Goal: Find specific page/section: Find specific page/section

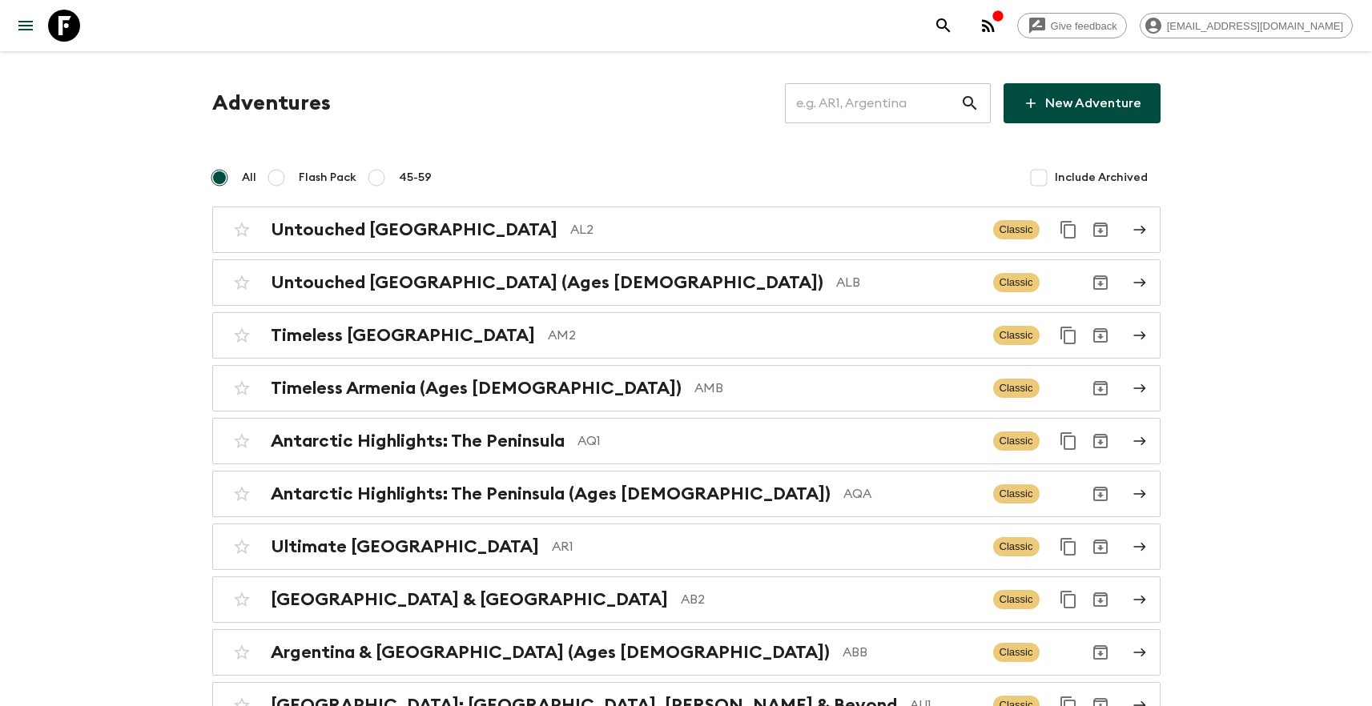
click at [887, 99] on input "text" at bounding box center [872, 103] width 175 height 45
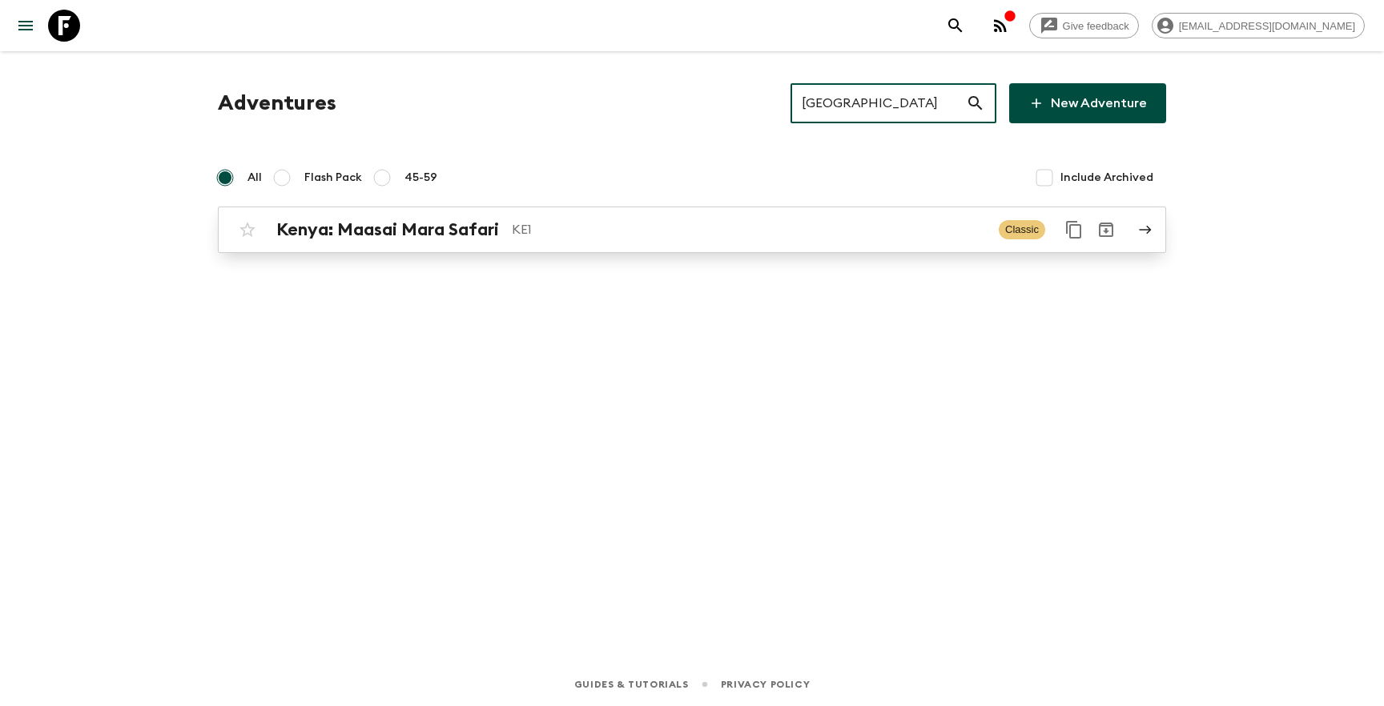
type input "[GEOGRAPHIC_DATA]"
click at [615, 233] on p "KE1" at bounding box center [749, 229] width 474 height 19
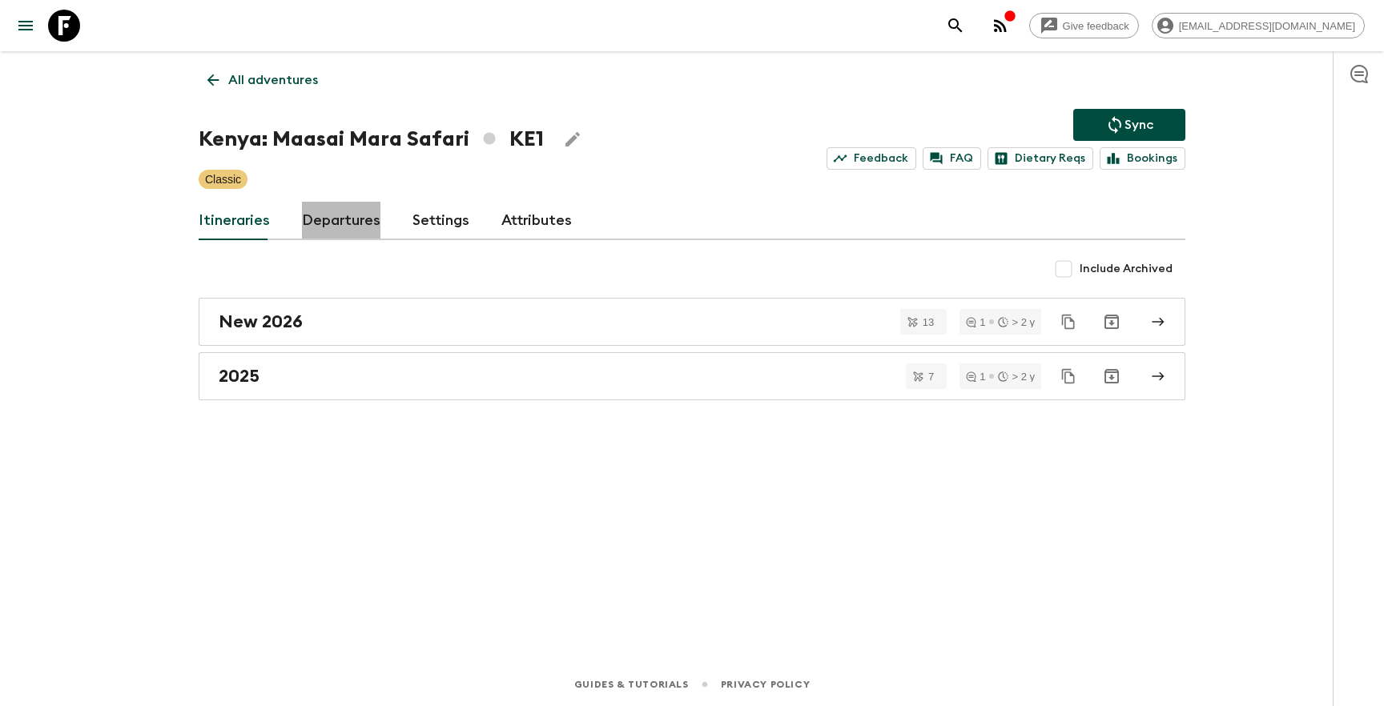
click at [321, 212] on link "Departures" at bounding box center [341, 221] width 78 height 38
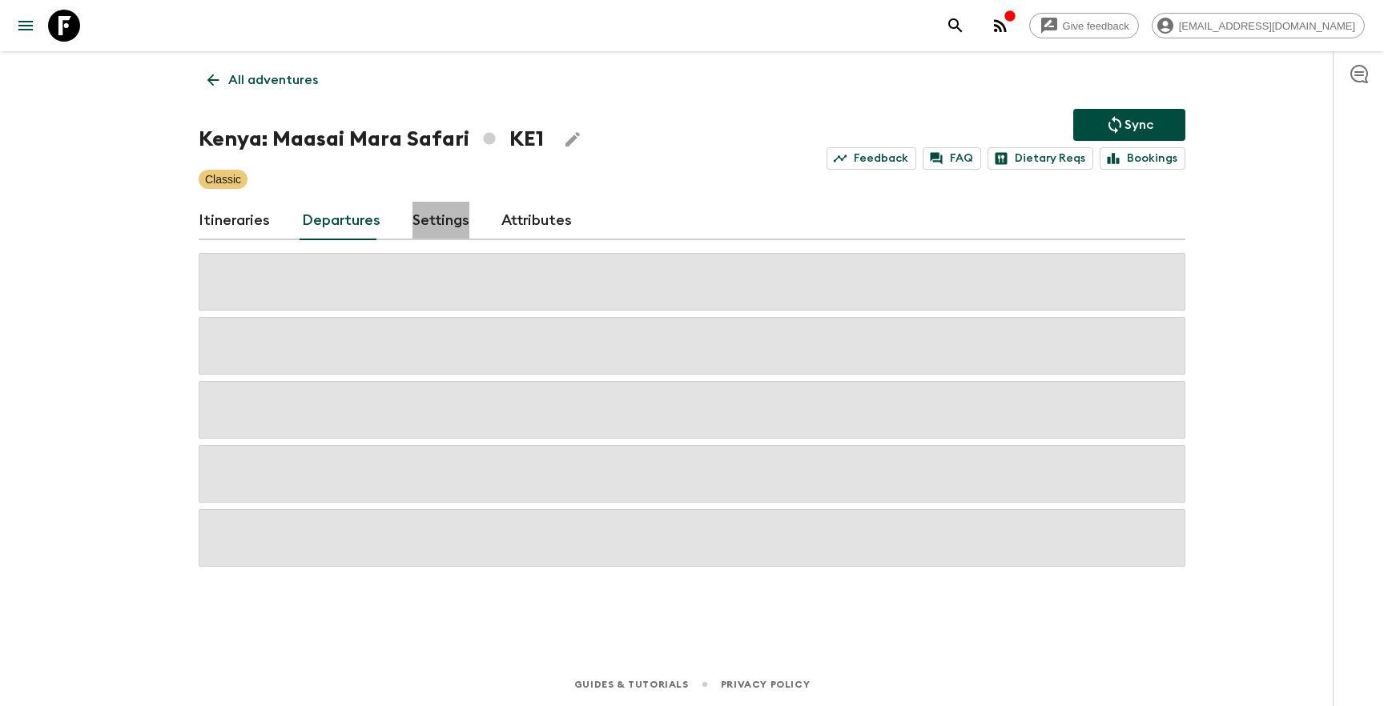
click at [450, 217] on link "Settings" at bounding box center [440, 221] width 57 height 38
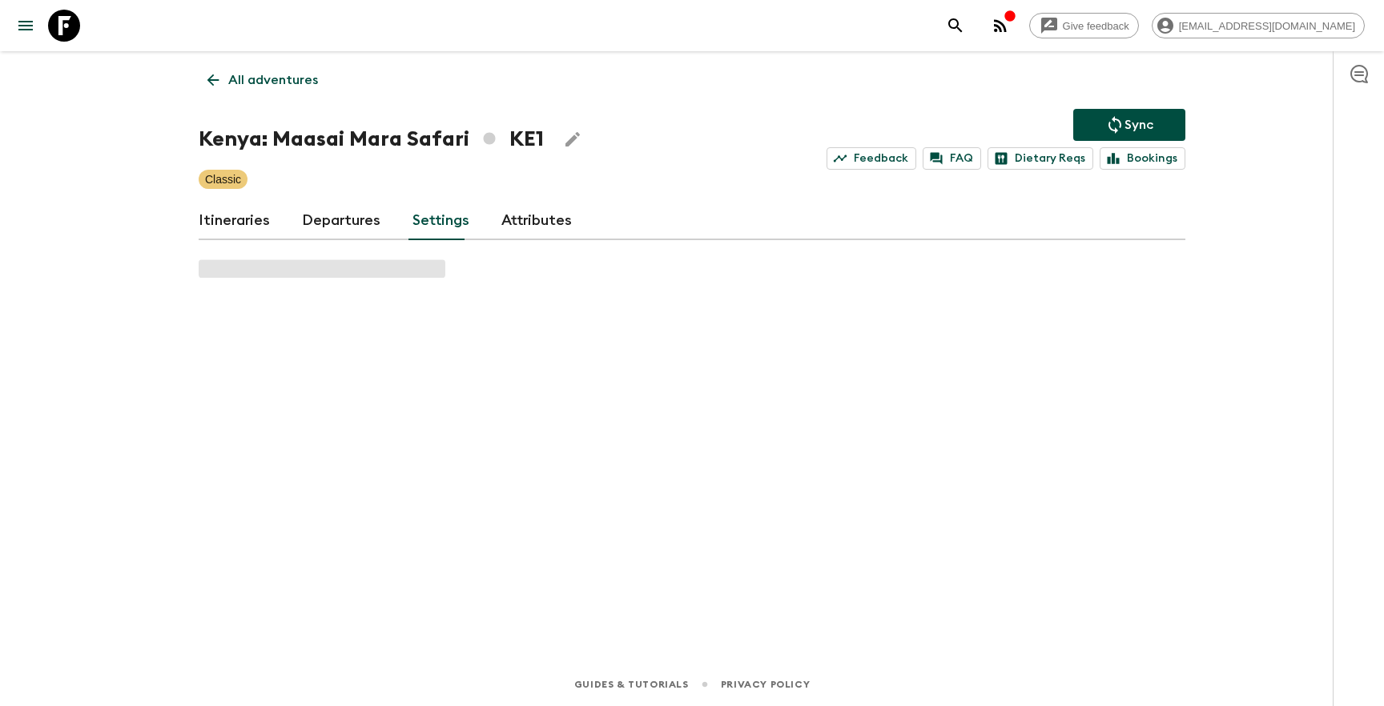
click at [236, 222] on link "Itineraries" at bounding box center [234, 221] width 71 height 38
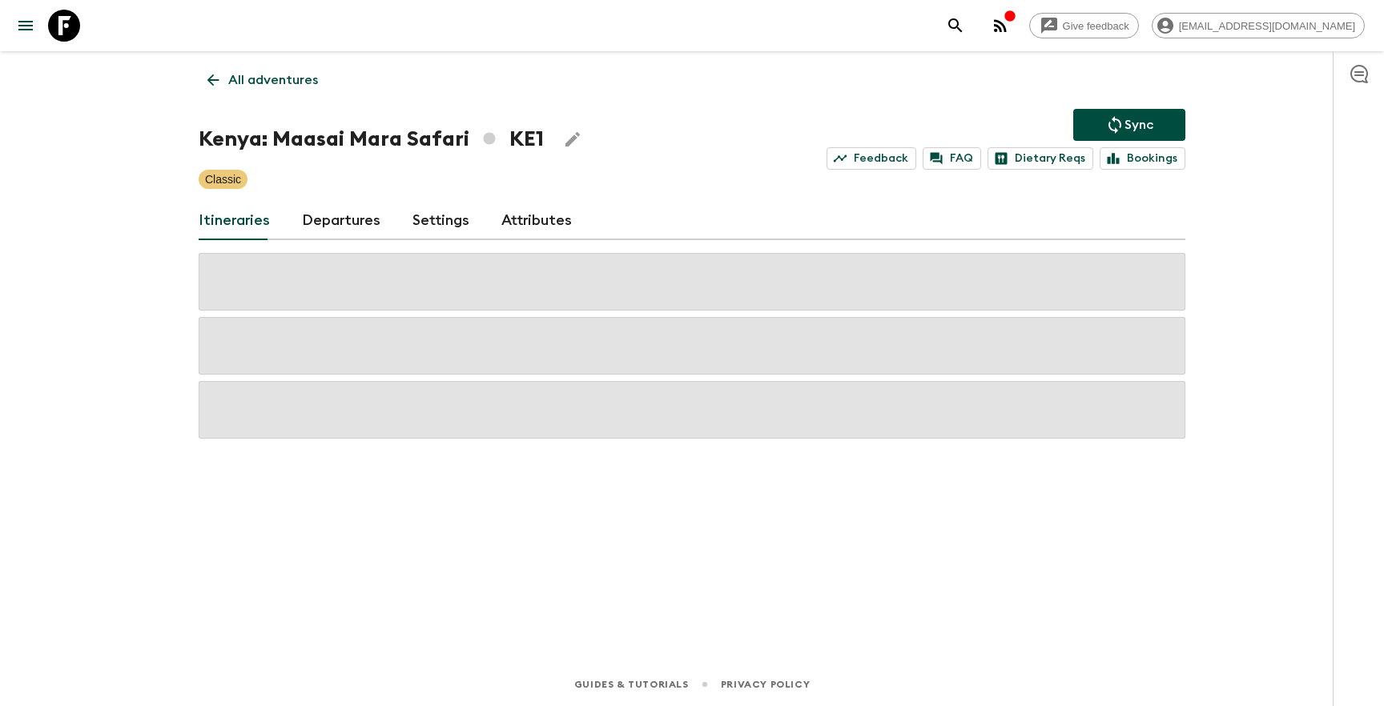
click at [333, 517] on div "All adventures Kenya: Maasai Mara Safari KE1 Sync Feedback FAQ Dietary Reqs Boo…" at bounding box center [691, 334] width 1025 height 567
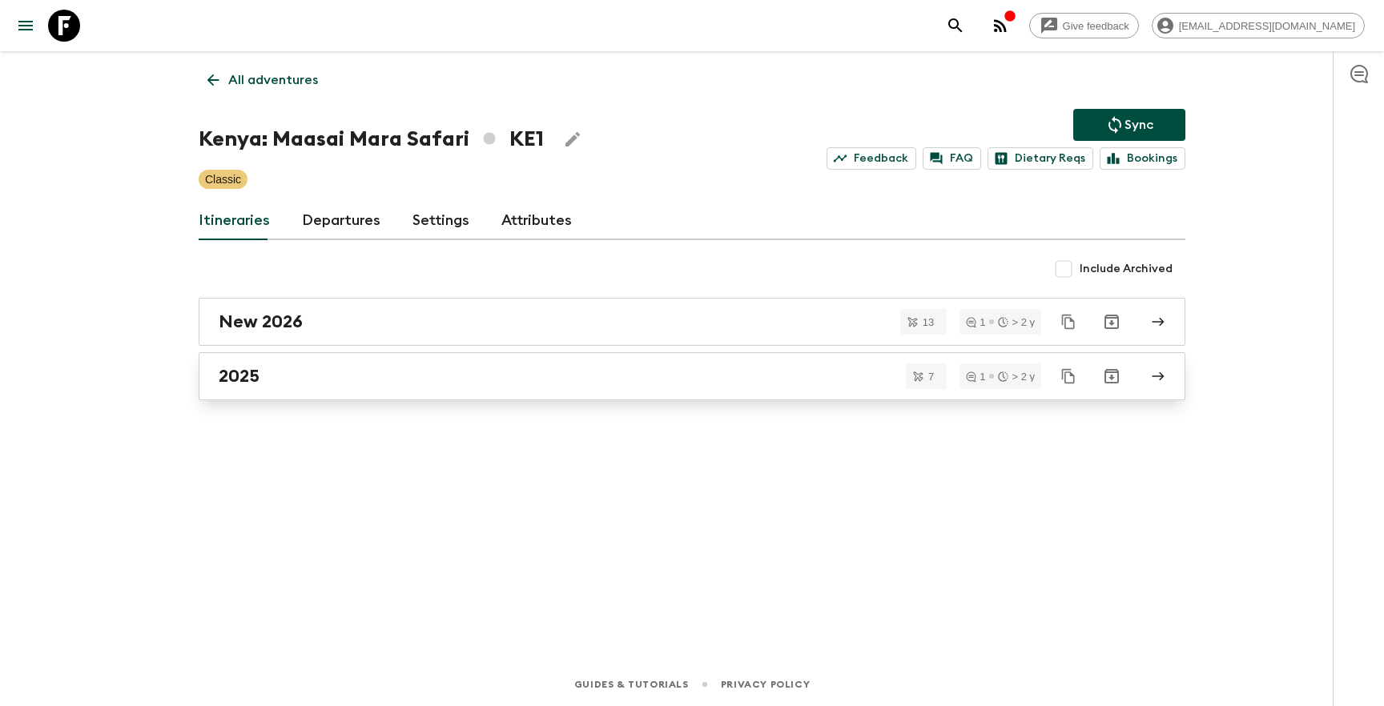
click at [377, 377] on div "2025" at bounding box center [677, 376] width 916 height 21
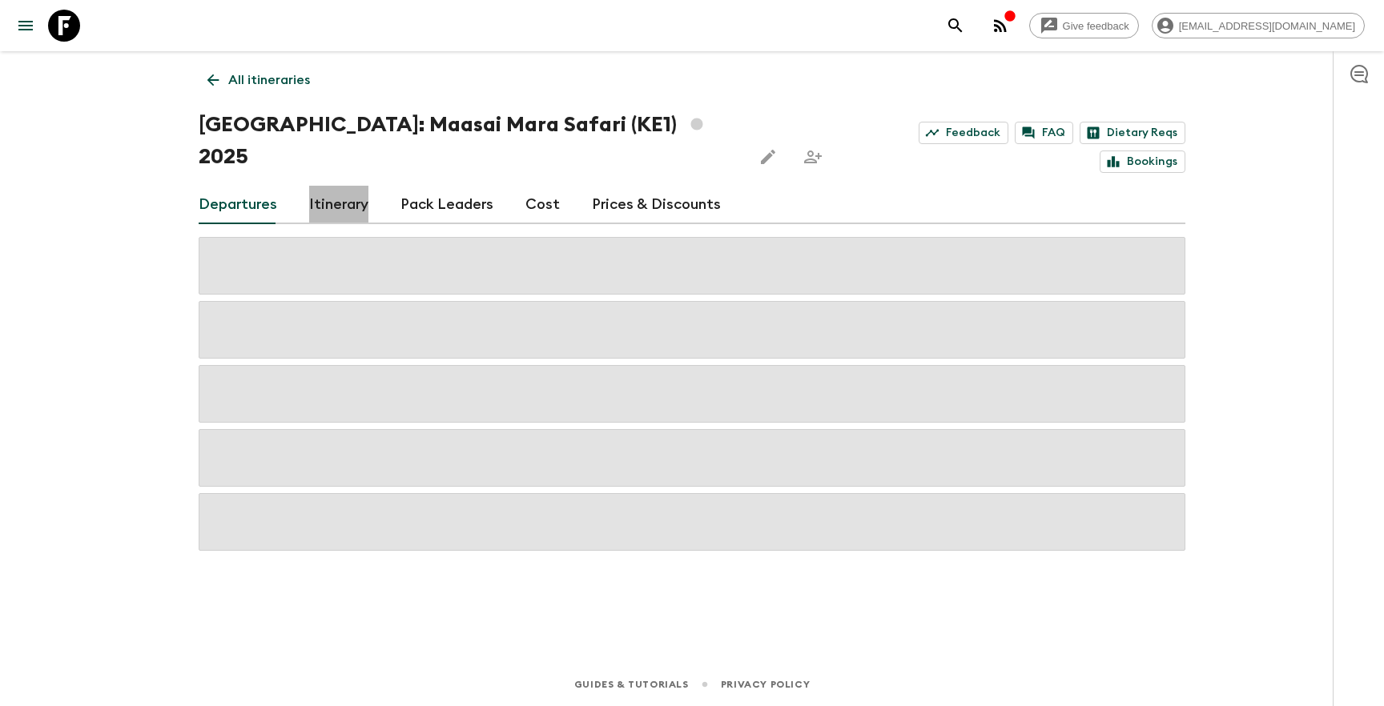
click at [341, 186] on link "Itinerary" at bounding box center [338, 205] width 59 height 38
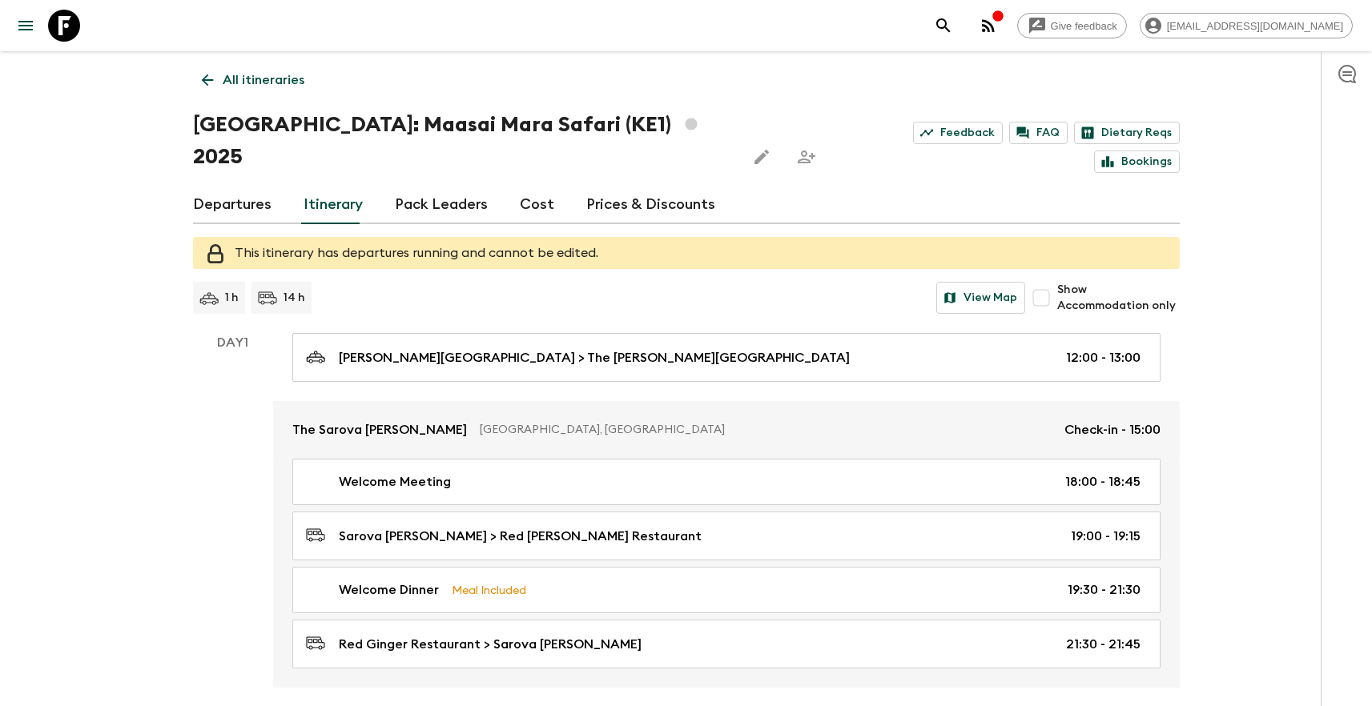
click at [439, 186] on link "Pack Leaders" at bounding box center [441, 205] width 93 height 38
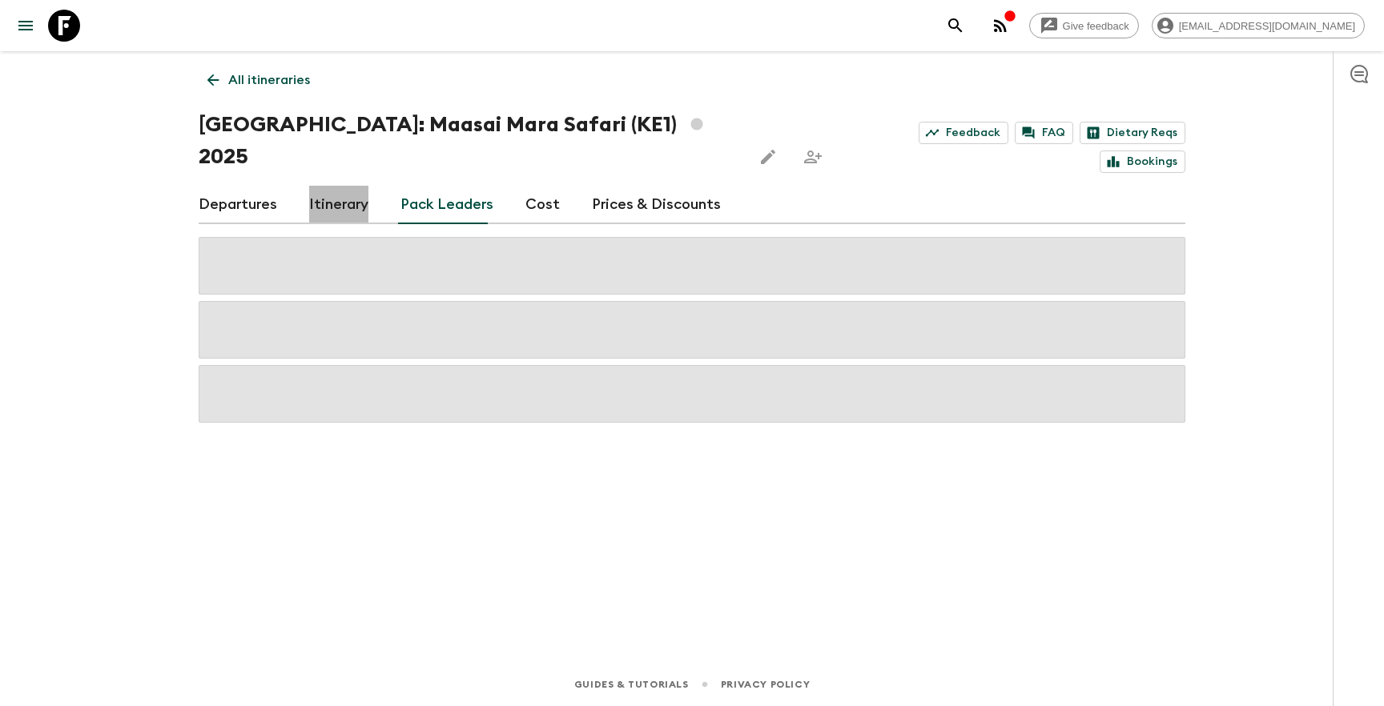
click at [325, 186] on link "Itinerary" at bounding box center [338, 205] width 59 height 38
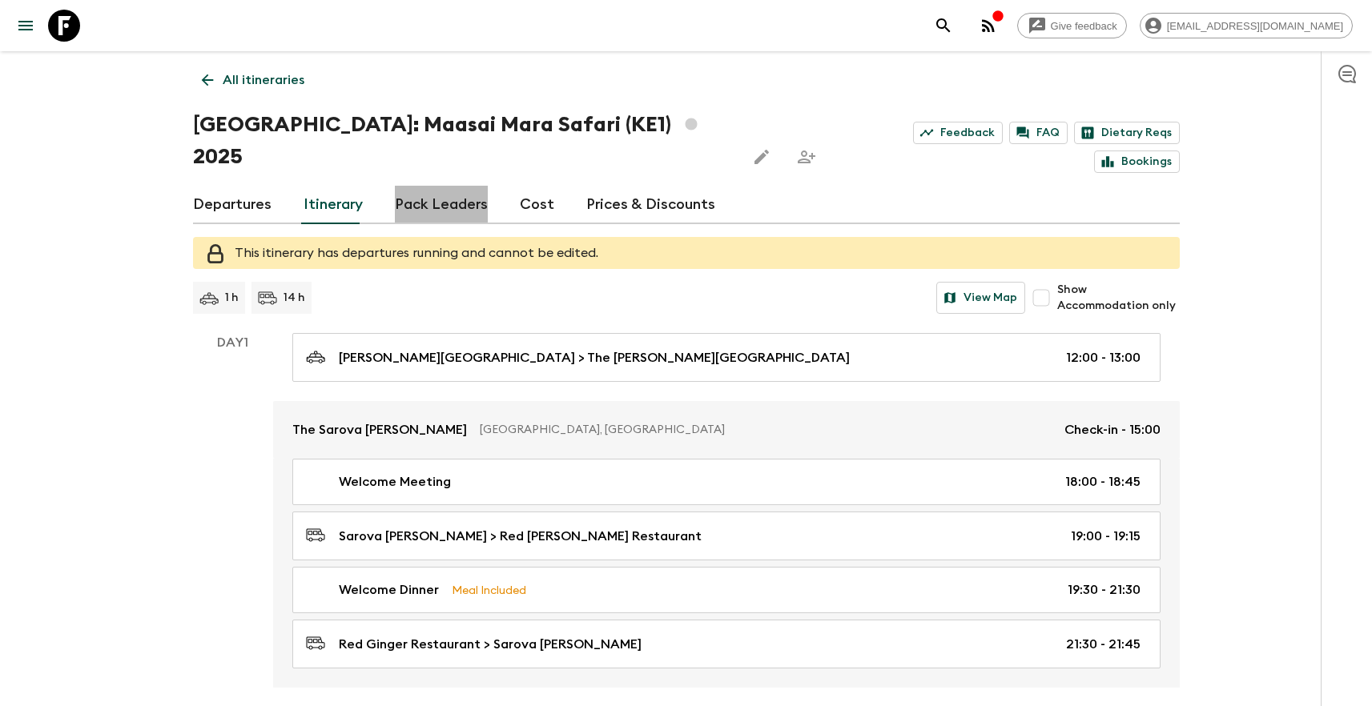
click at [445, 186] on link "Pack Leaders" at bounding box center [441, 205] width 93 height 38
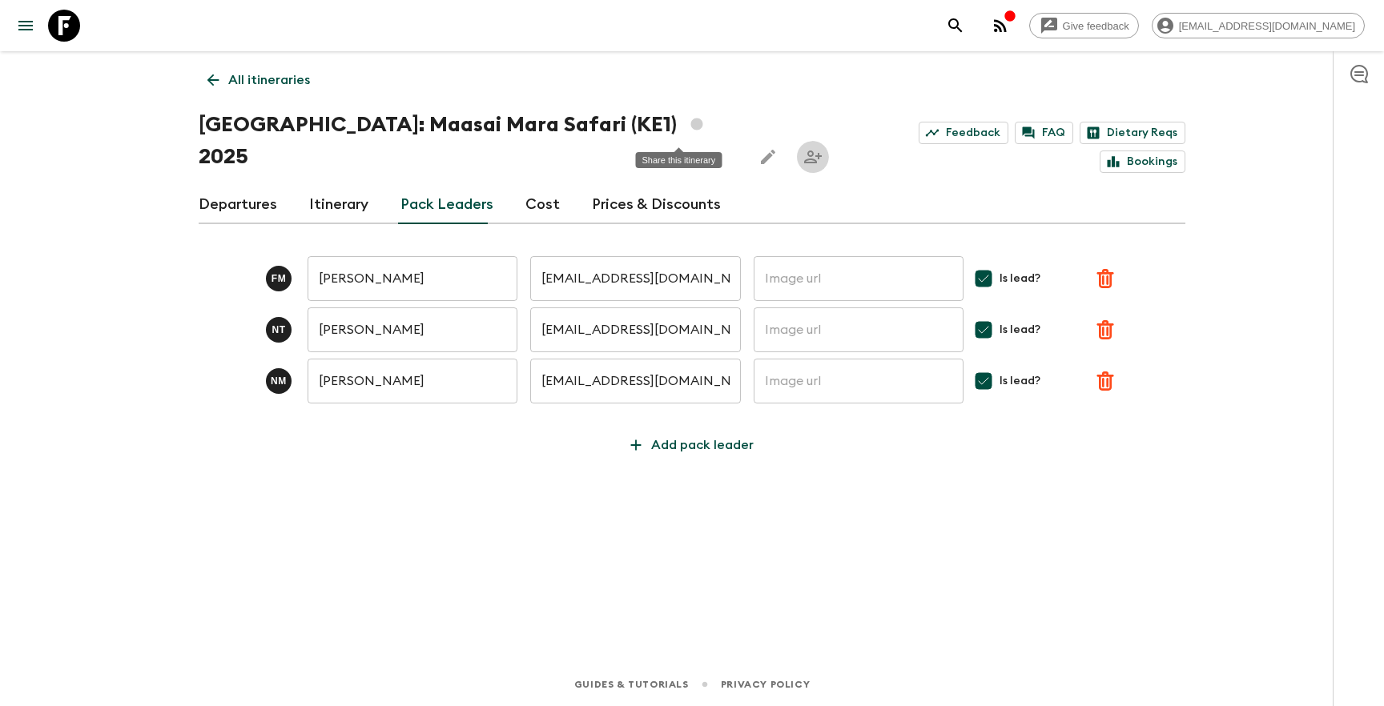
click at [804, 151] on icon "Share this itinerary" at bounding box center [813, 157] width 18 height 13
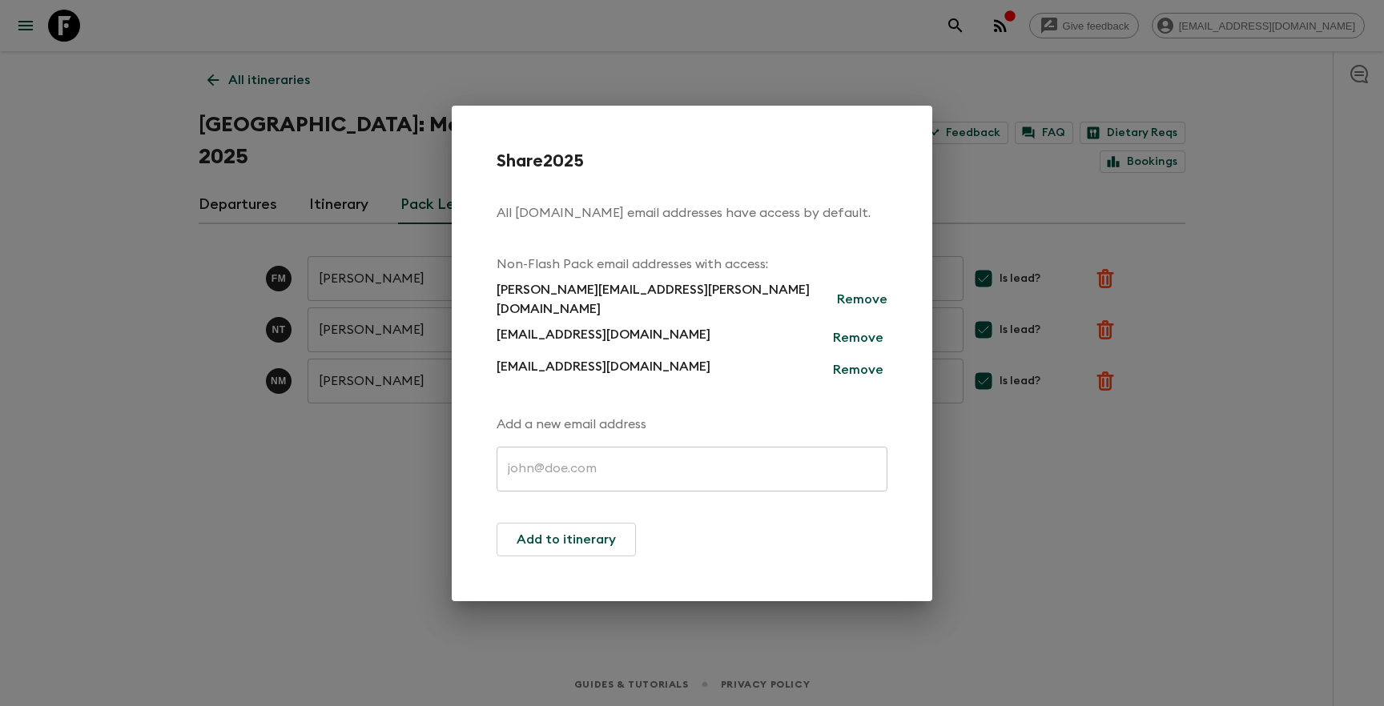
click at [580, 328] on p "[EMAIL_ADDRESS][DOMAIN_NAME]" at bounding box center [604, 338] width 214 height 26
copy p "libertyafrica"
click at [1039, 473] on div "Share 2025 All [DOMAIN_NAME] email addresses have access by default. Non-Flash …" at bounding box center [692, 353] width 1384 height 706
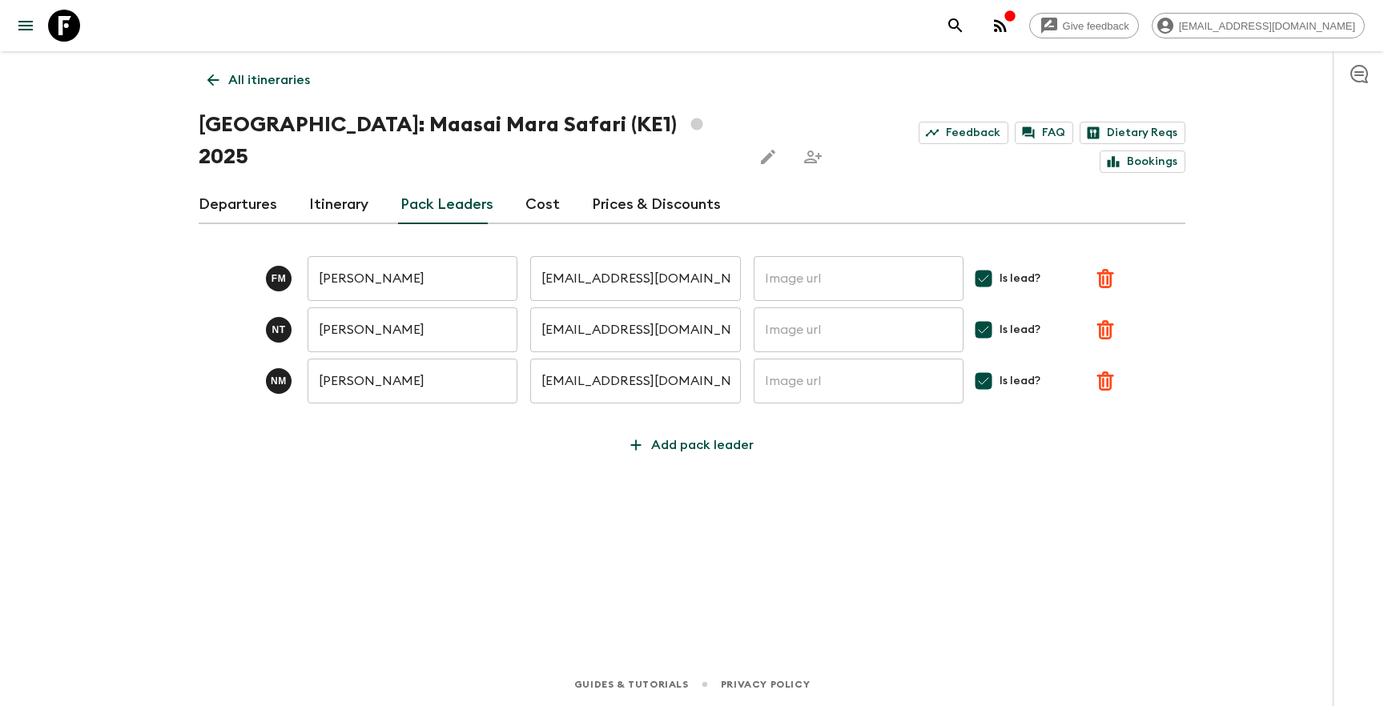
click at [295, 186] on div "Departures Itinerary Pack Leaders Cost Prices & Discounts" at bounding box center [692, 205] width 987 height 38
click at [340, 186] on link "Itinerary" at bounding box center [338, 205] width 59 height 38
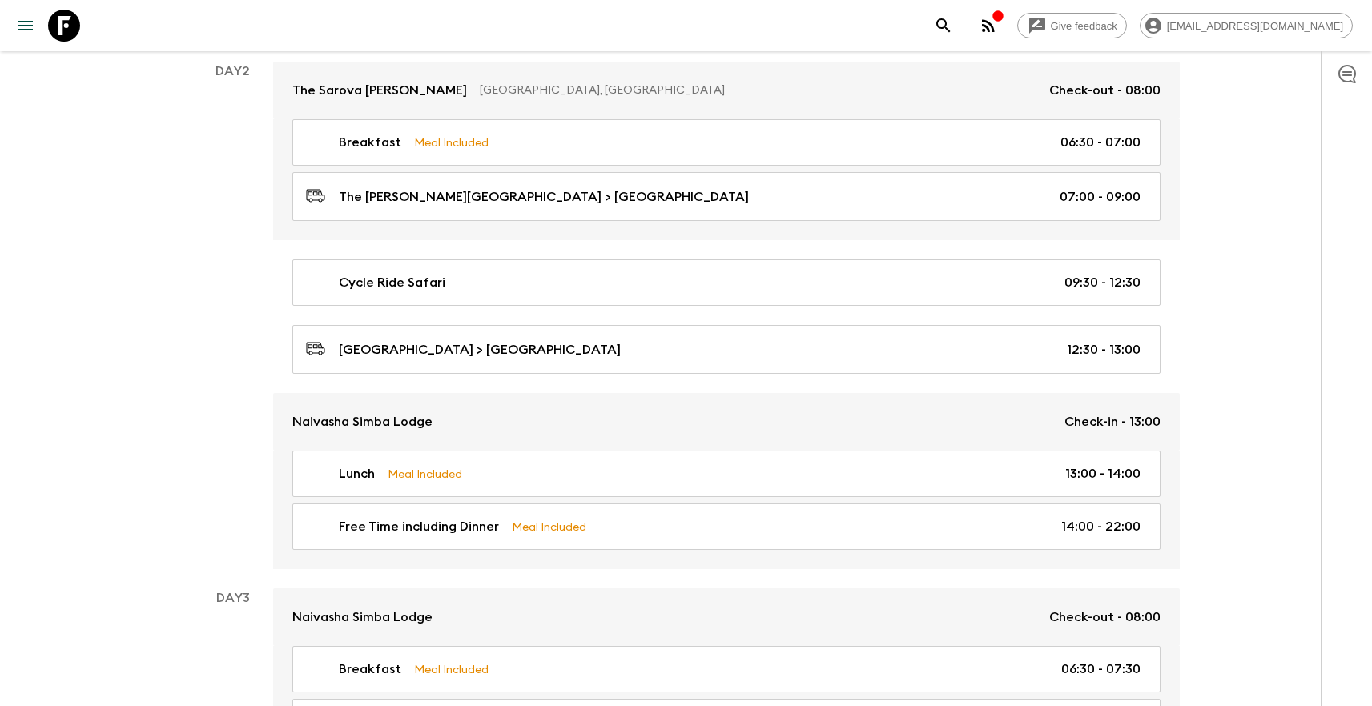
scroll to position [642, 0]
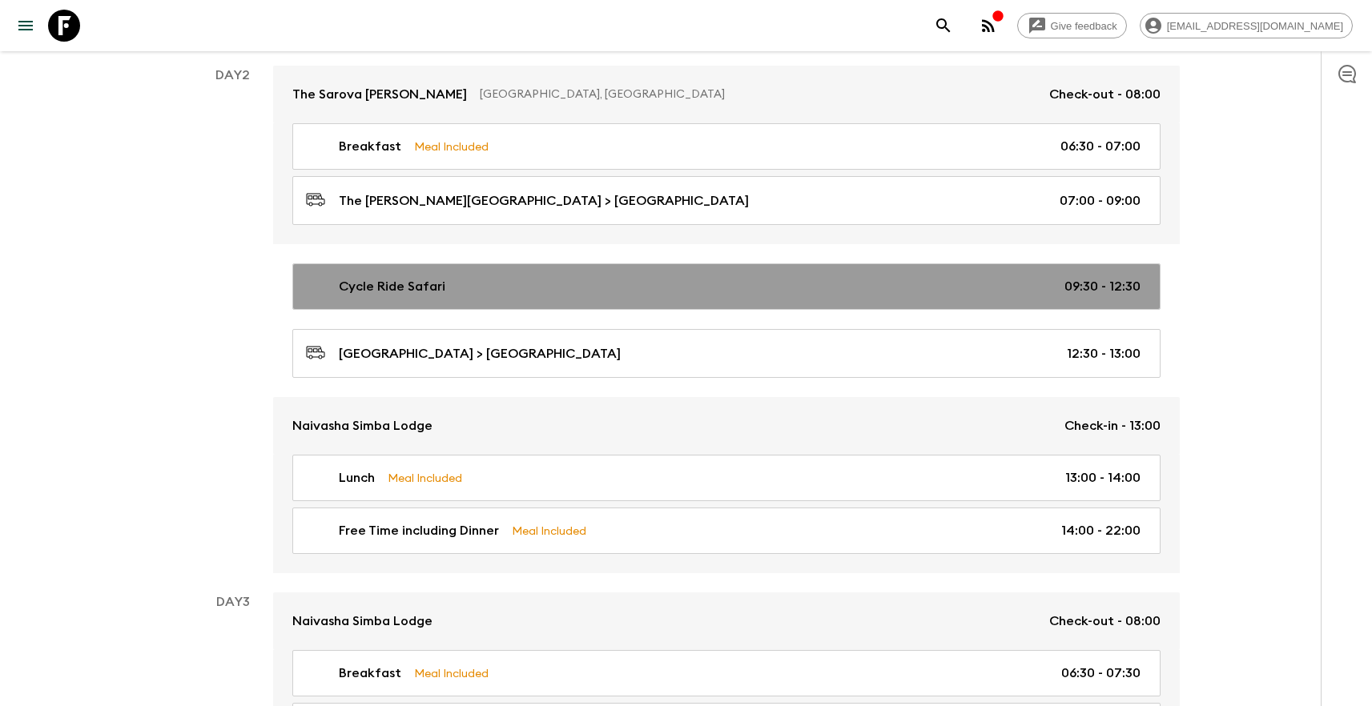
click at [439, 277] on p "Cycle Ride Safari" at bounding box center [392, 286] width 107 height 19
